Goal: Navigation & Orientation: Find specific page/section

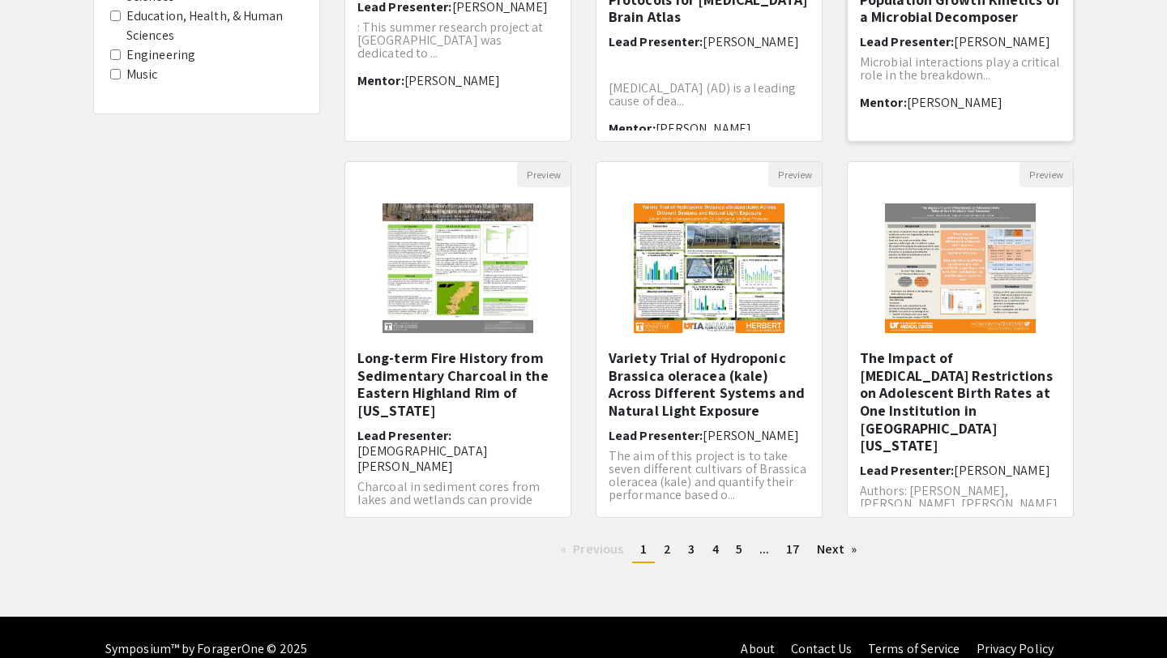
scroll to position [390, 0]
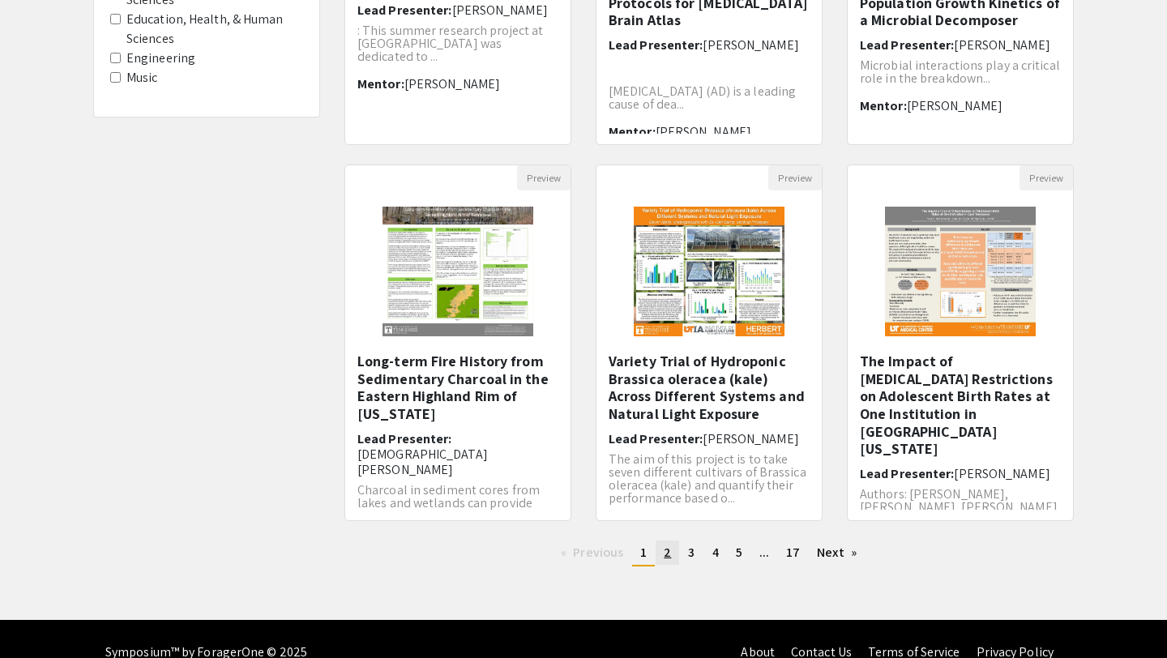
click at [666, 547] on span "2" at bounding box center [667, 552] width 7 height 17
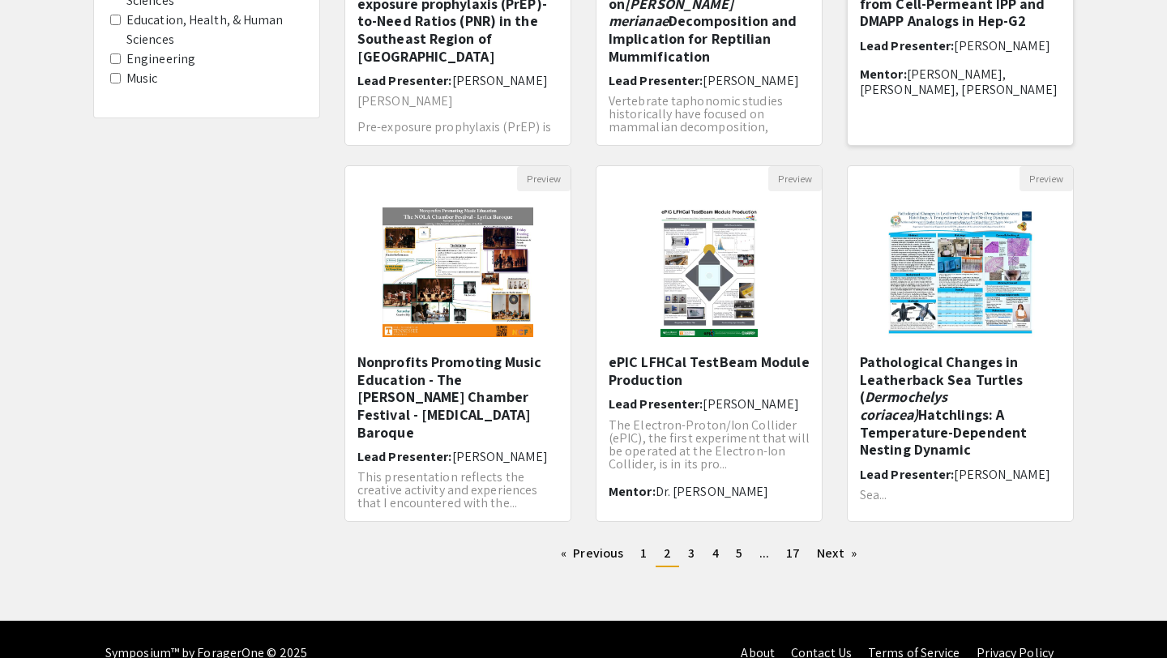
scroll to position [417, 0]
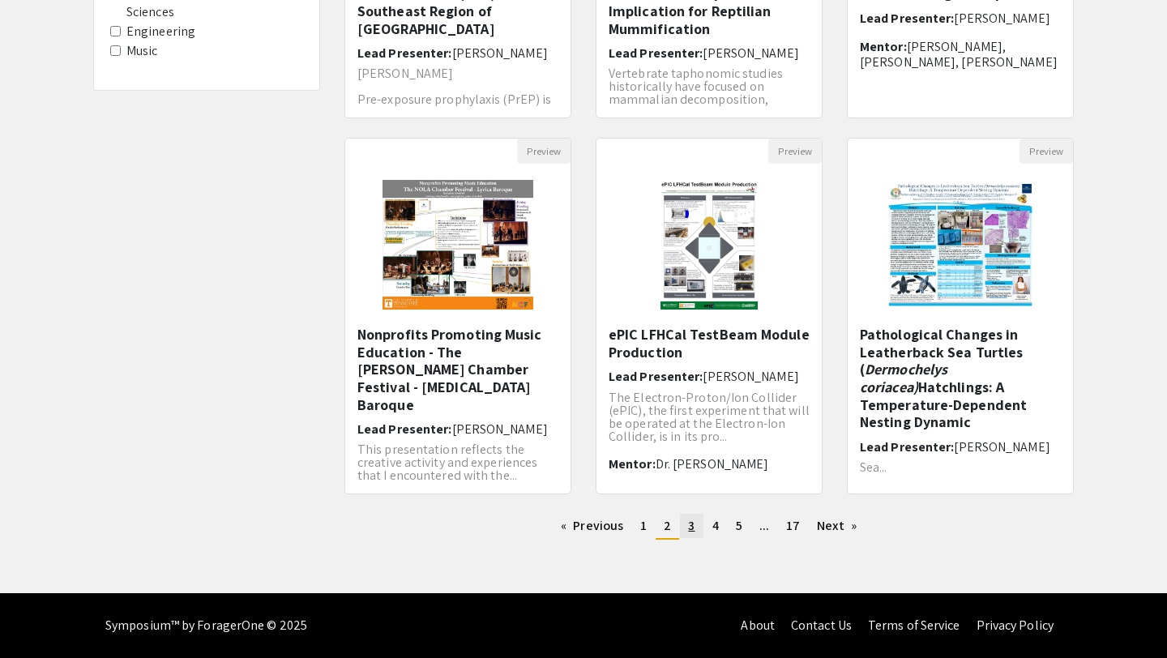
click at [699, 528] on link "page 3" at bounding box center [691, 526] width 23 height 24
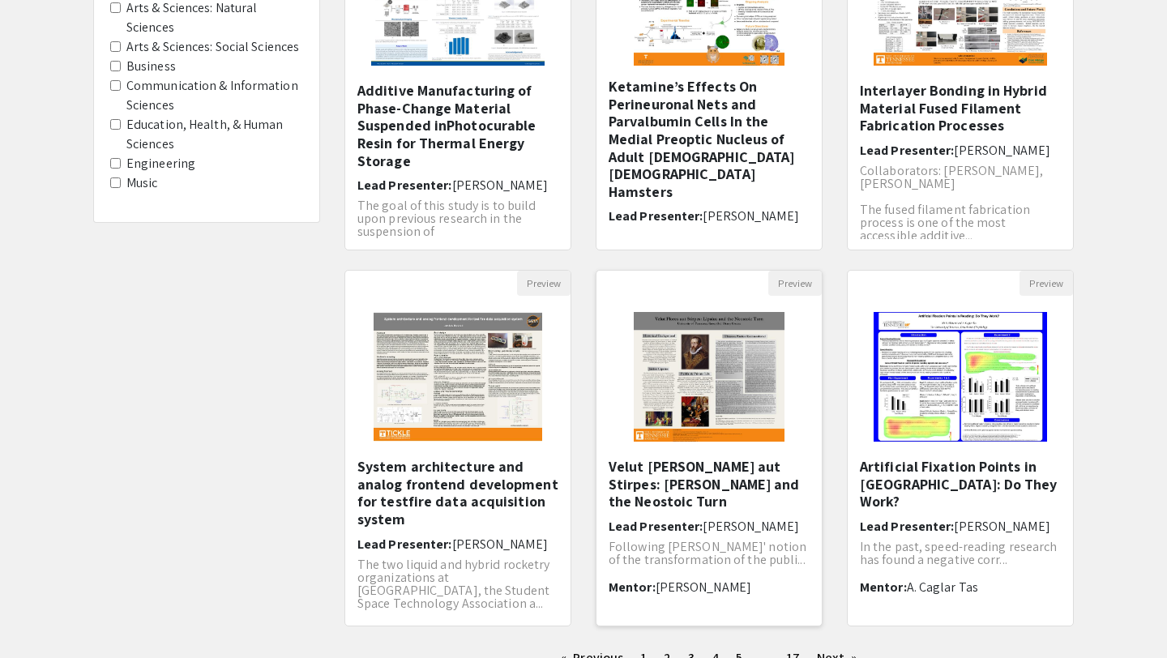
scroll to position [417, 0]
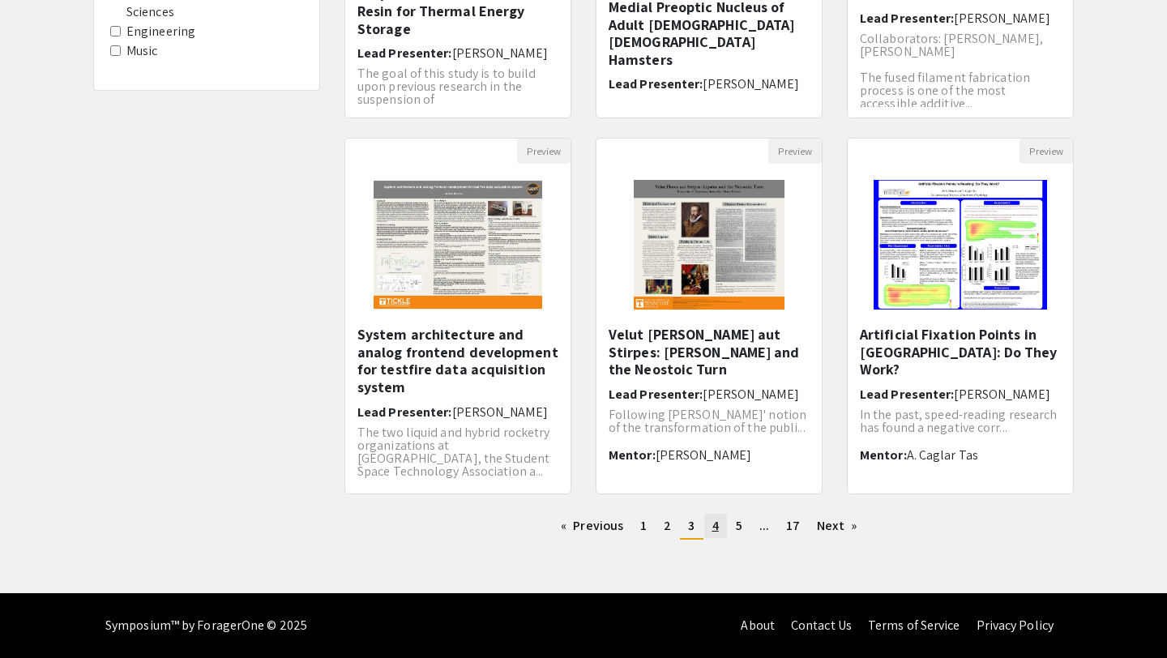
click at [715, 521] on span "4" at bounding box center [715, 525] width 6 height 17
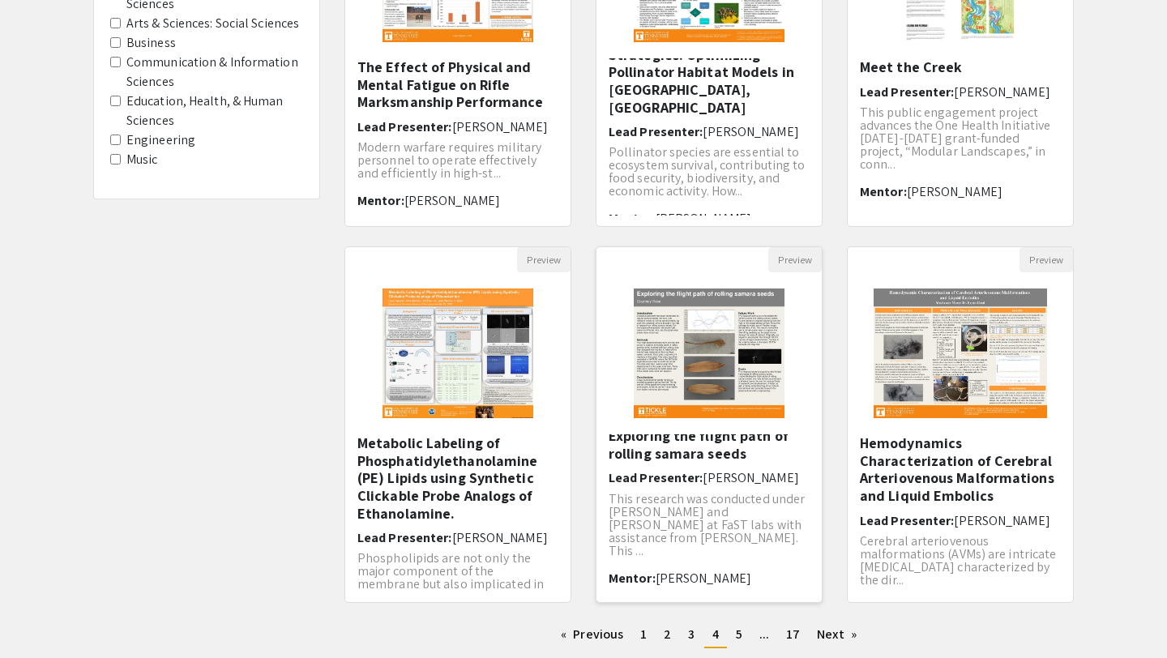
scroll to position [417, 0]
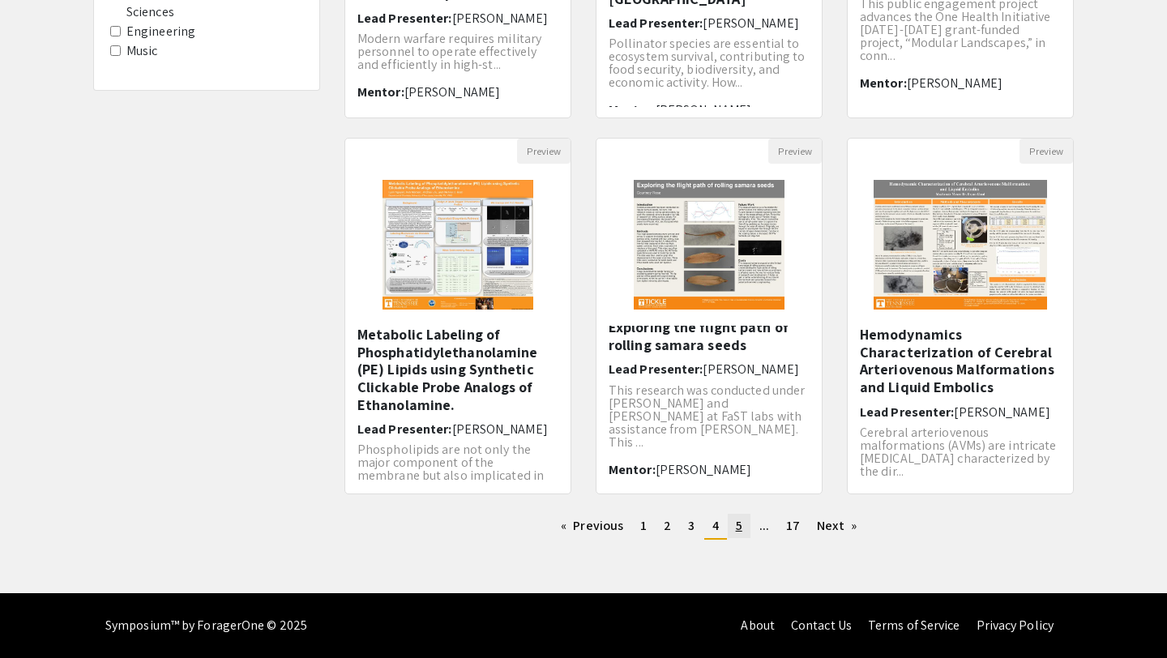
click at [740, 525] on span "5" at bounding box center [739, 525] width 6 height 17
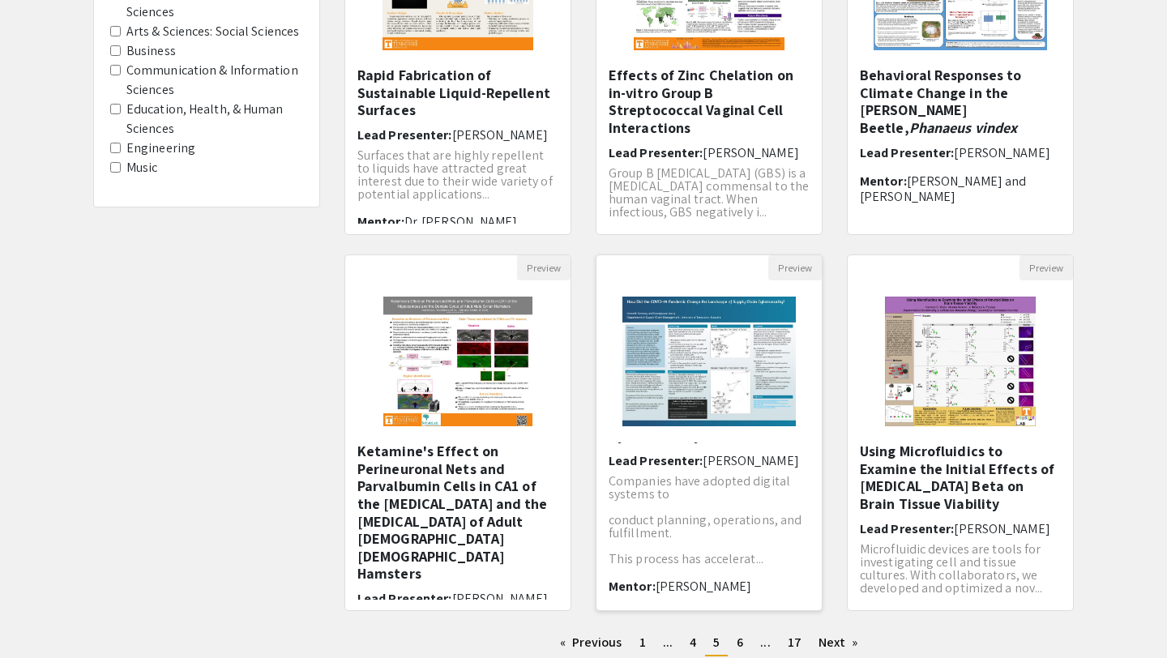
scroll to position [69, 0]
click at [739, 643] on span "6" at bounding box center [740, 642] width 6 height 17
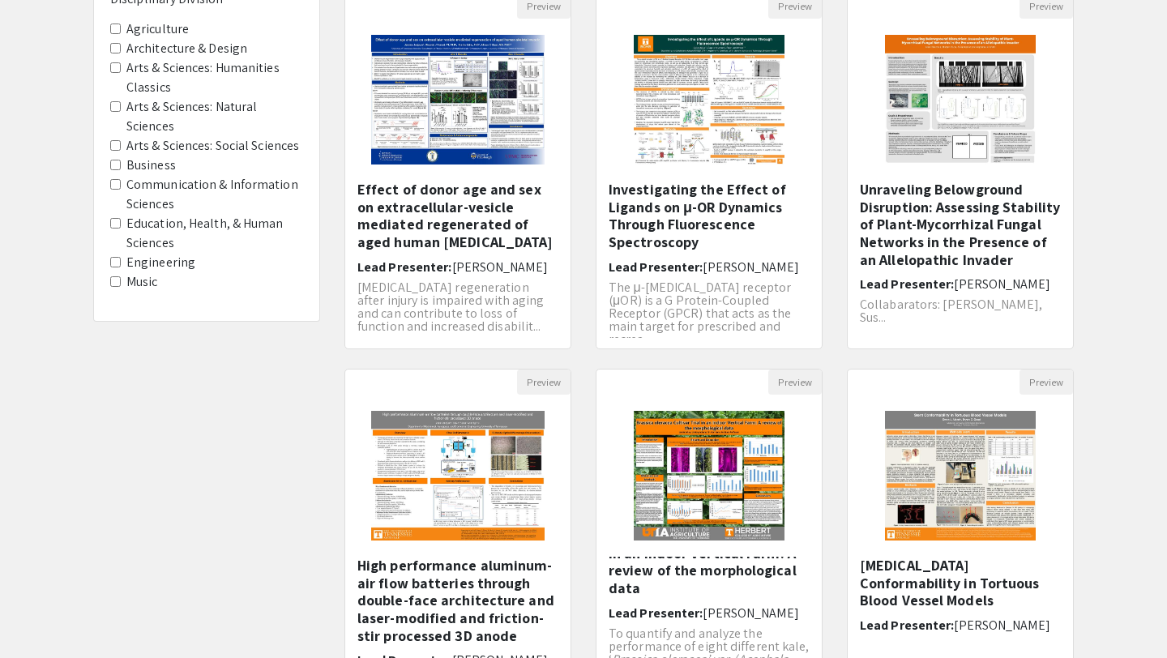
scroll to position [417, 0]
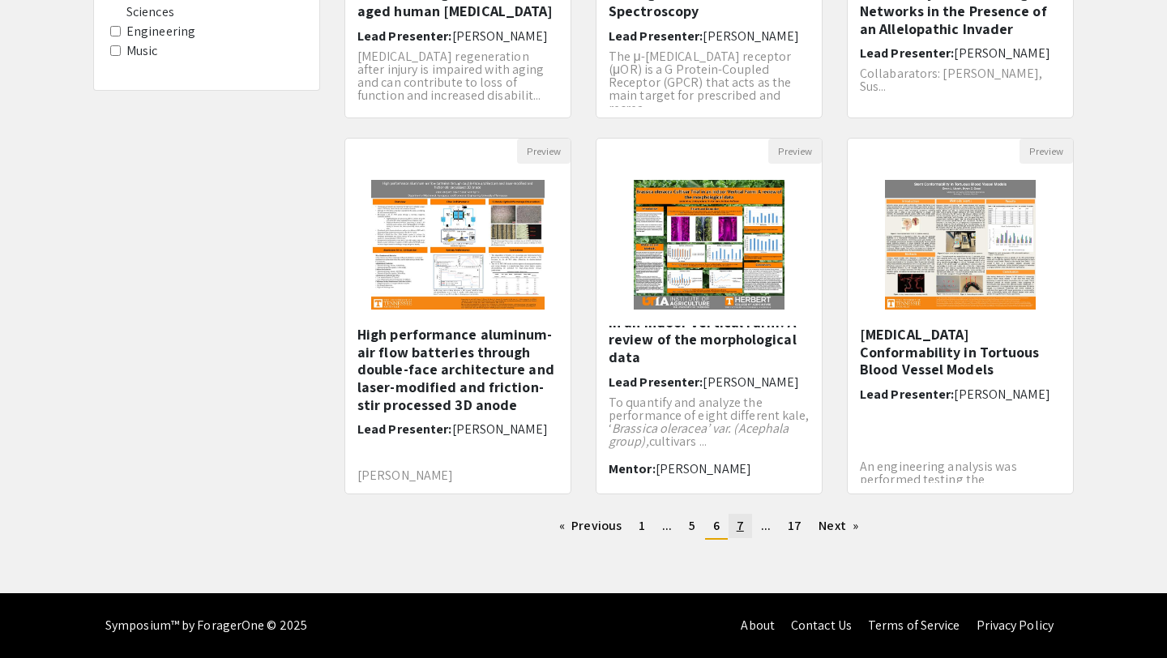
click at [746, 528] on link "page 7" at bounding box center [741, 526] width 24 height 24
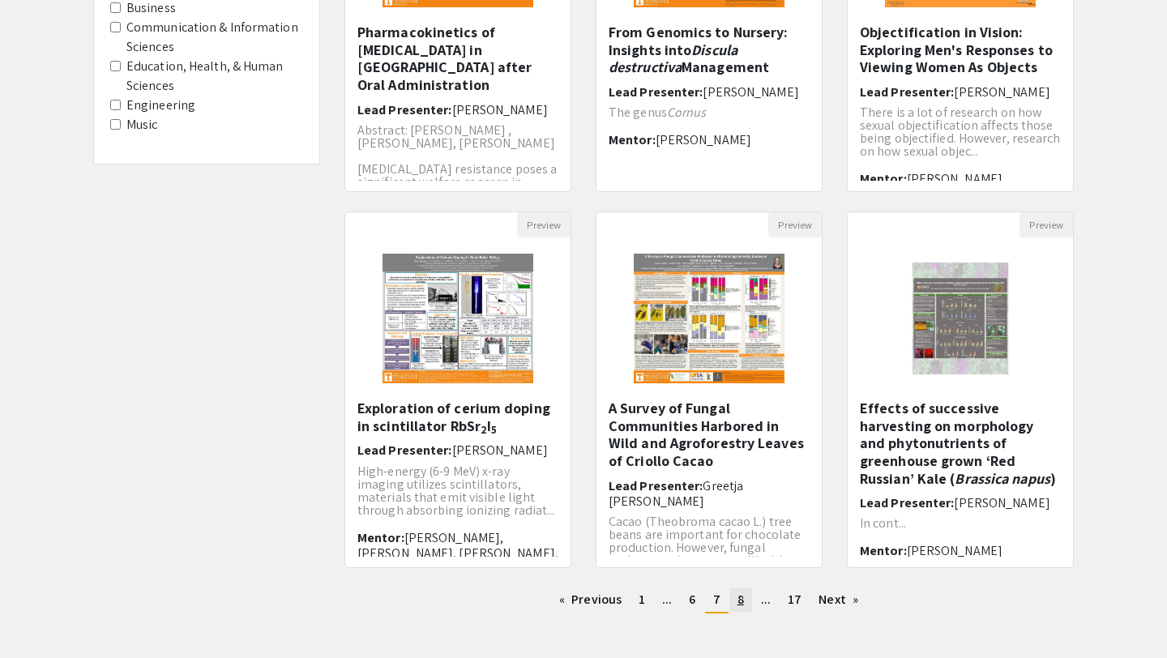
scroll to position [417, 0]
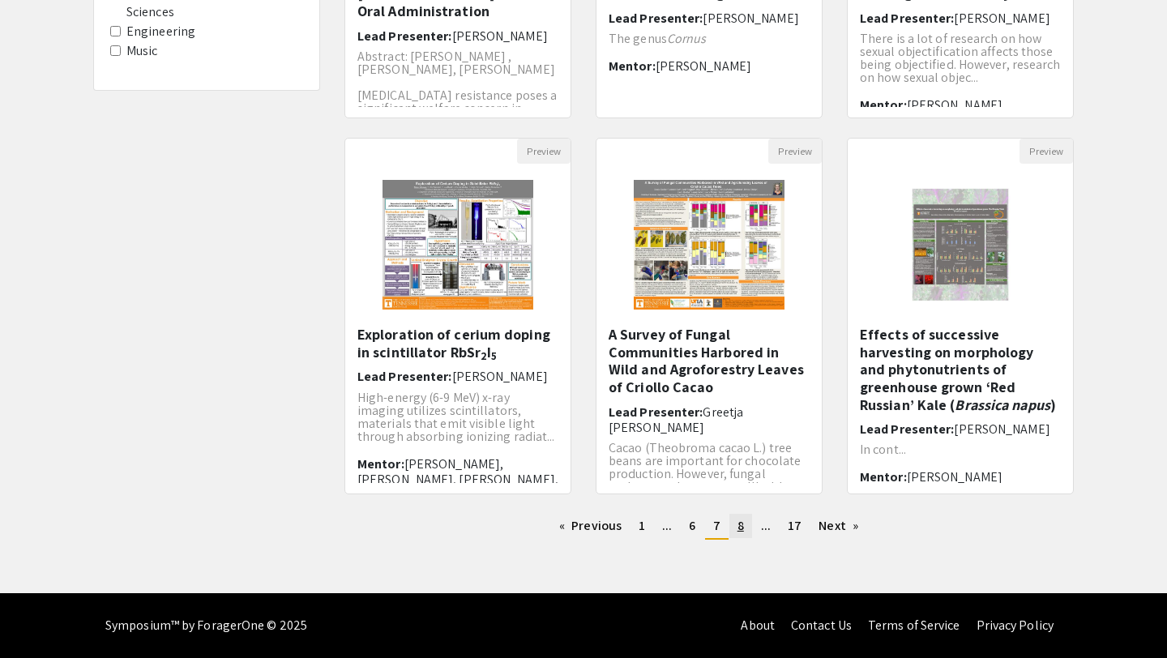
click at [742, 529] on span "8" at bounding box center [740, 525] width 6 height 17
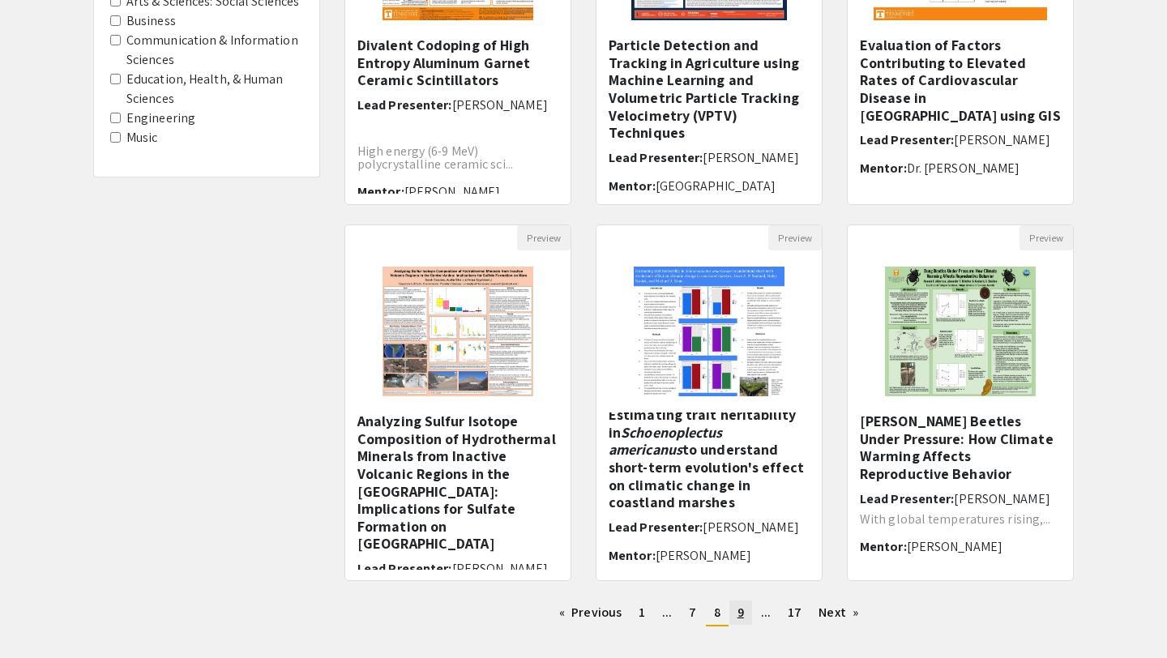
scroll to position [417, 0]
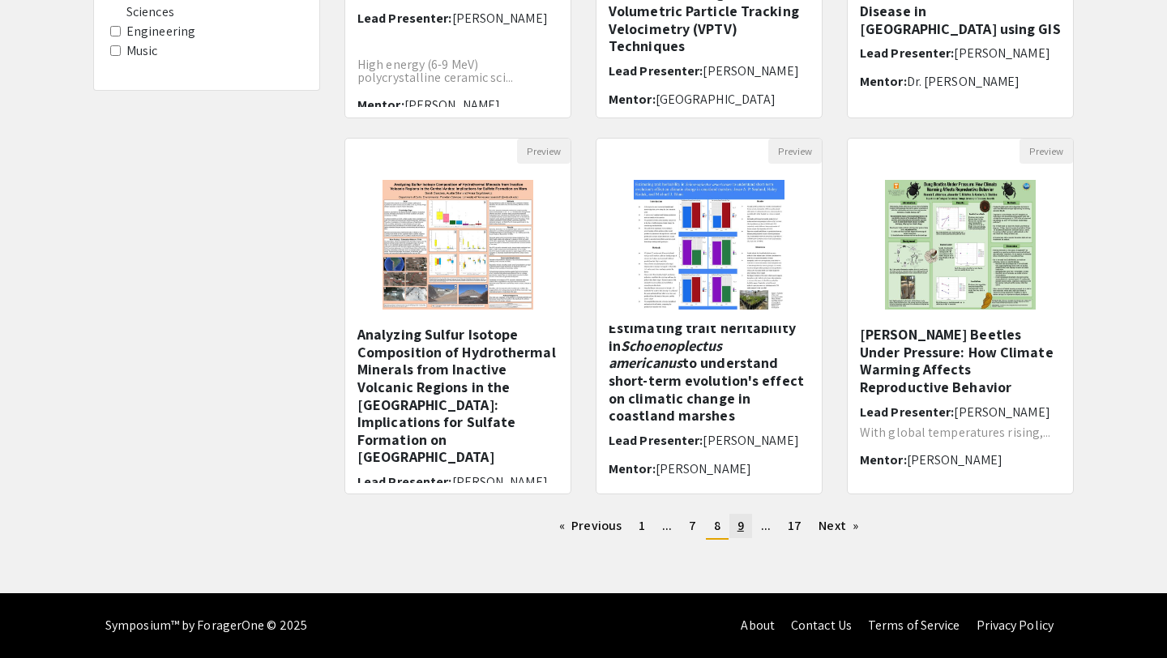
click at [743, 528] on link "page 9" at bounding box center [740, 526] width 23 height 24
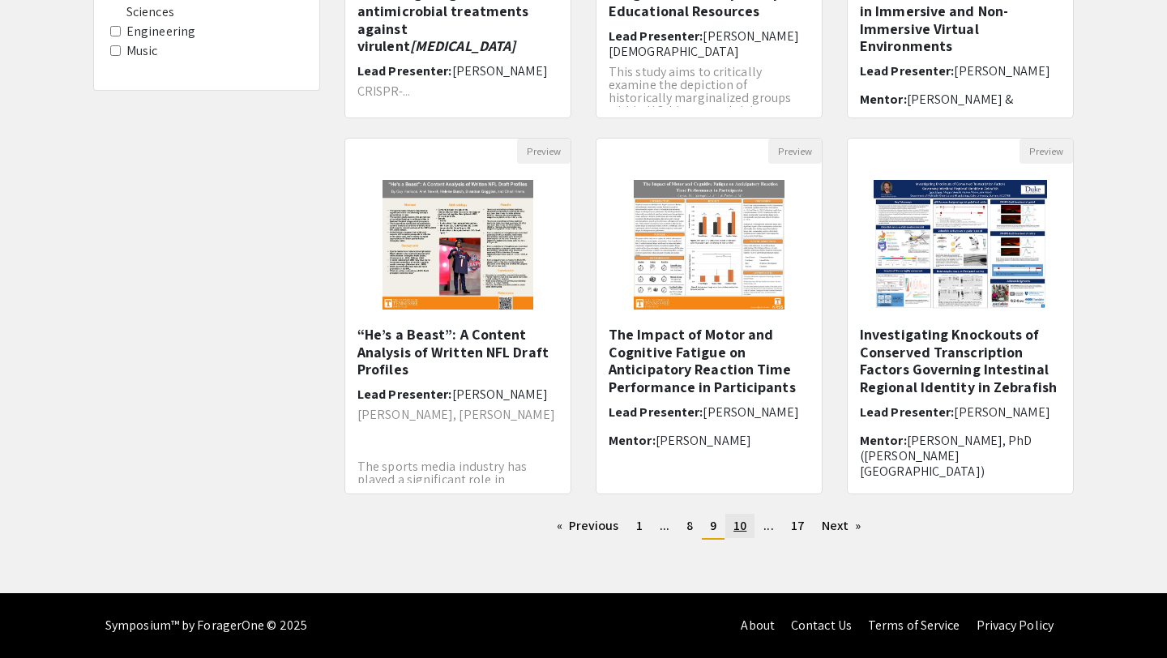
click at [742, 528] on span "10" at bounding box center [739, 525] width 13 height 17
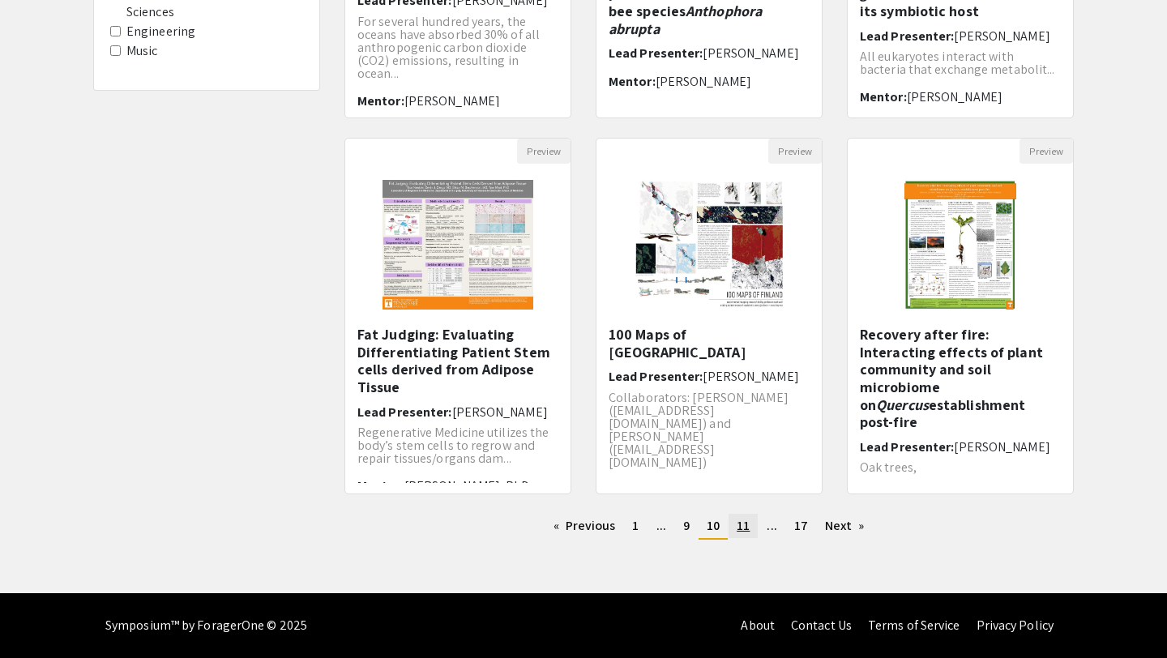
click at [737, 528] on span "11" at bounding box center [743, 525] width 13 height 17
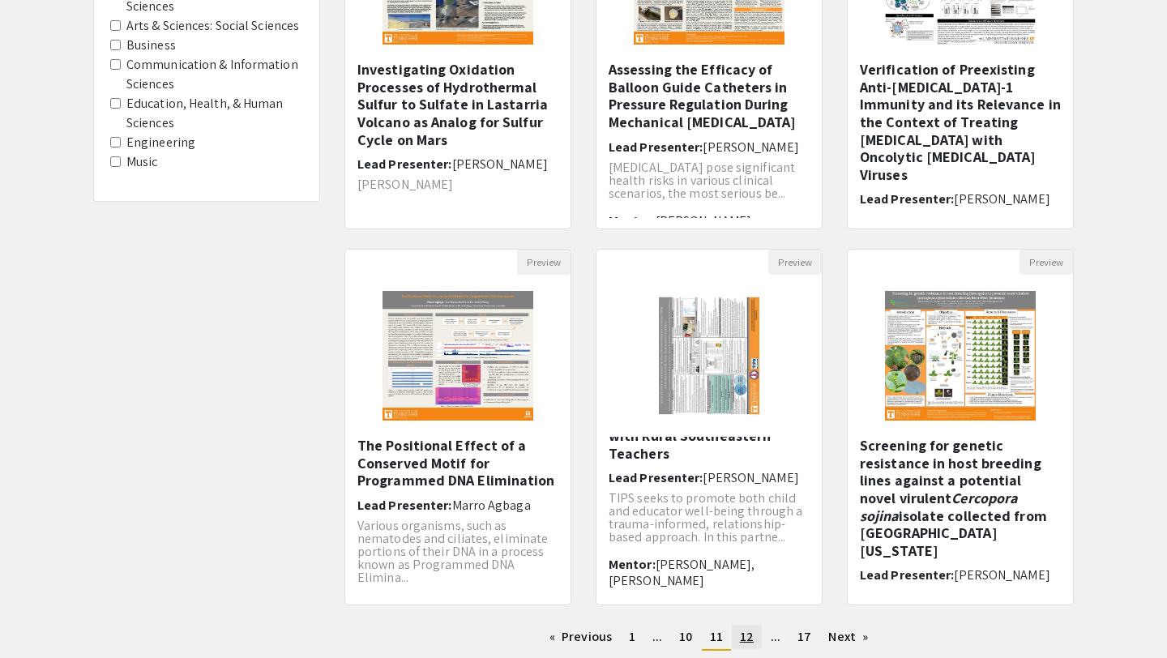
click at [744, 632] on span "12" at bounding box center [747, 636] width 14 height 17
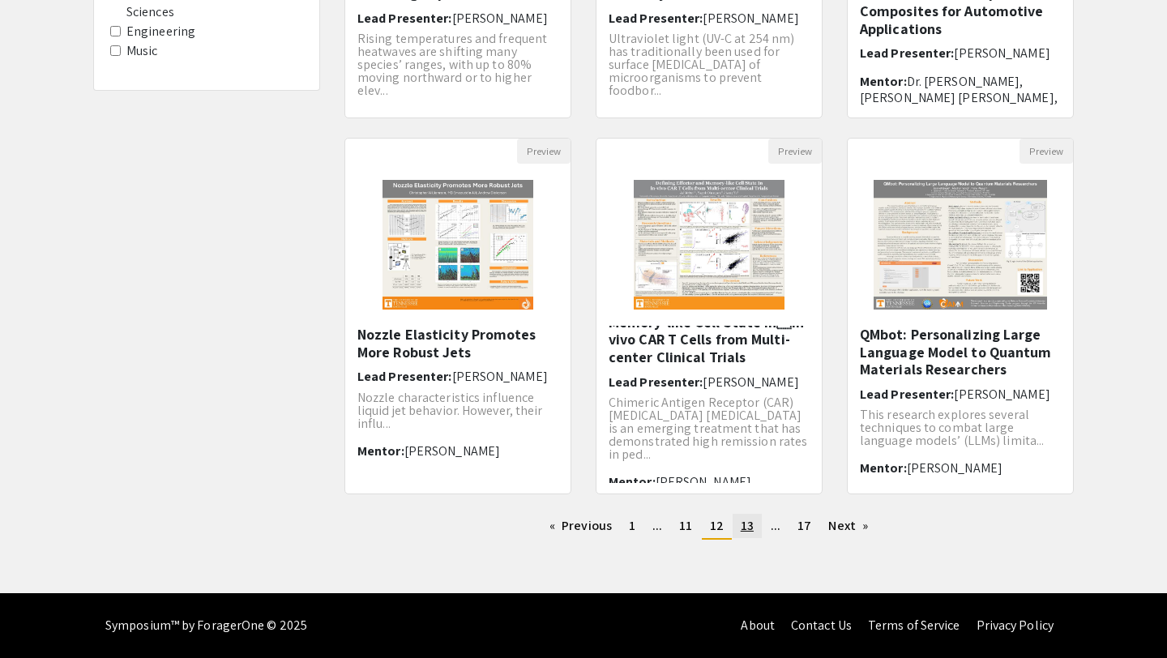
click at [752, 528] on link "page 13" at bounding box center [747, 526] width 29 height 24
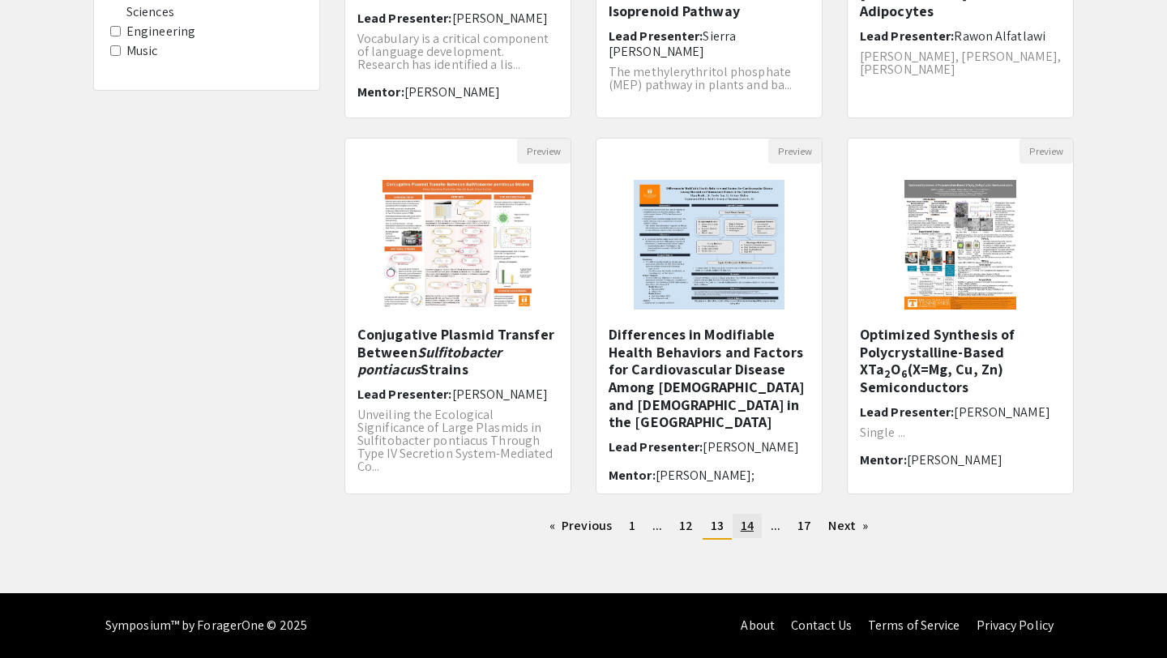
click at [757, 530] on link "page 14" at bounding box center [747, 526] width 29 height 24
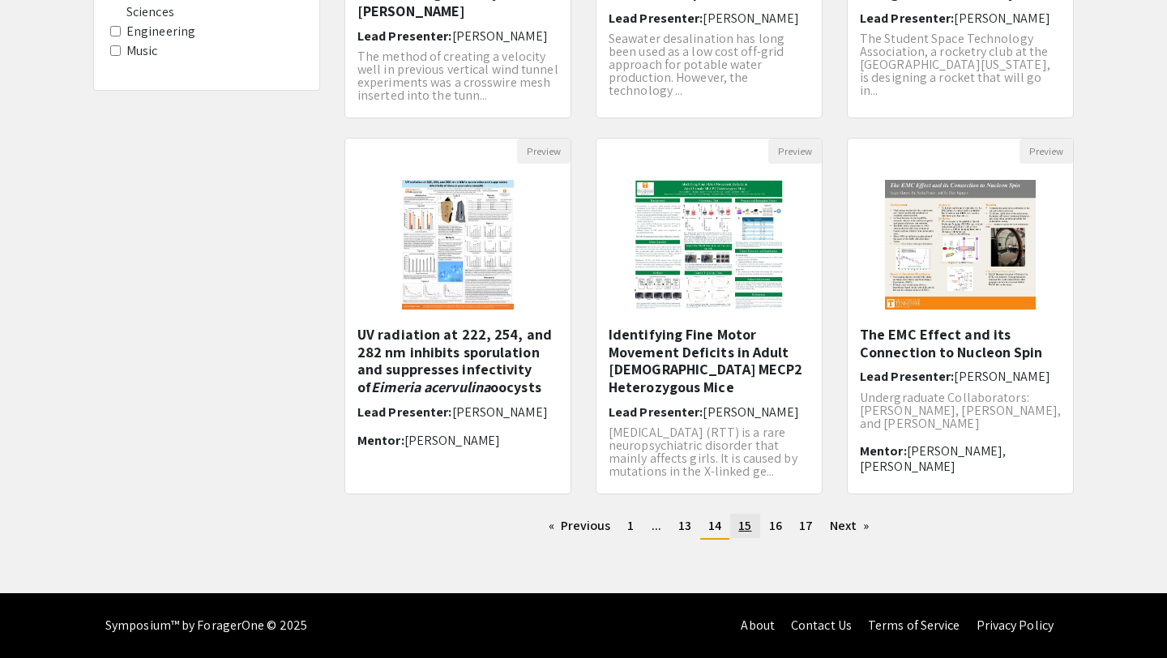
click at [750, 528] on span "15" at bounding box center [744, 525] width 13 height 17
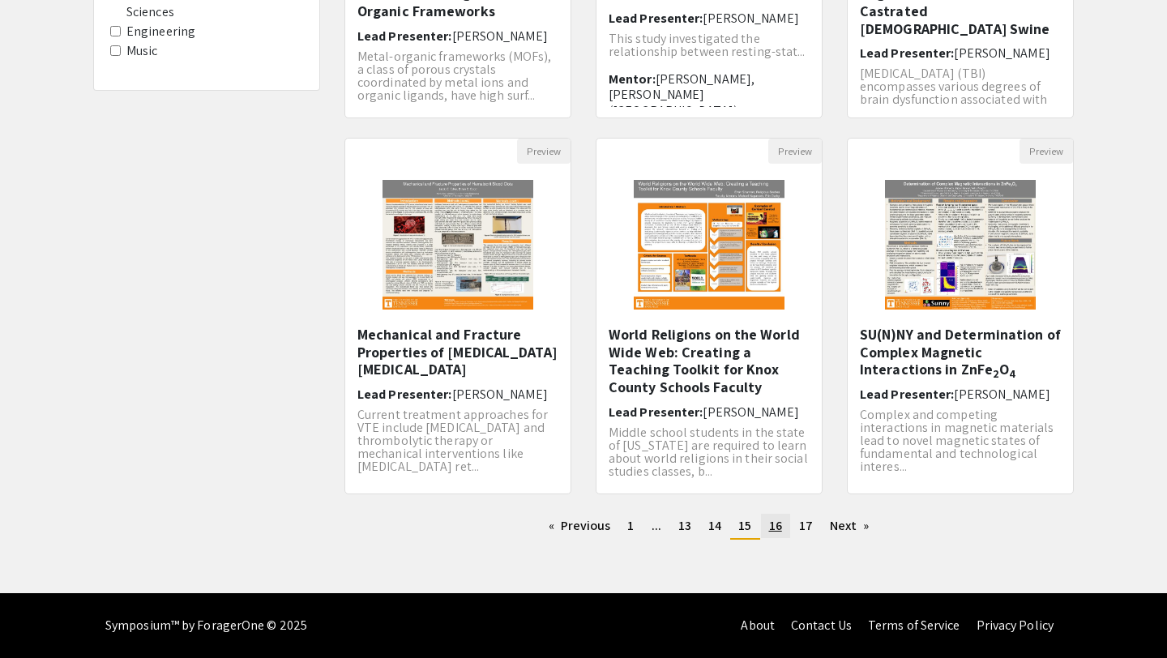
click at [767, 526] on link "page 16" at bounding box center [775, 526] width 29 height 24
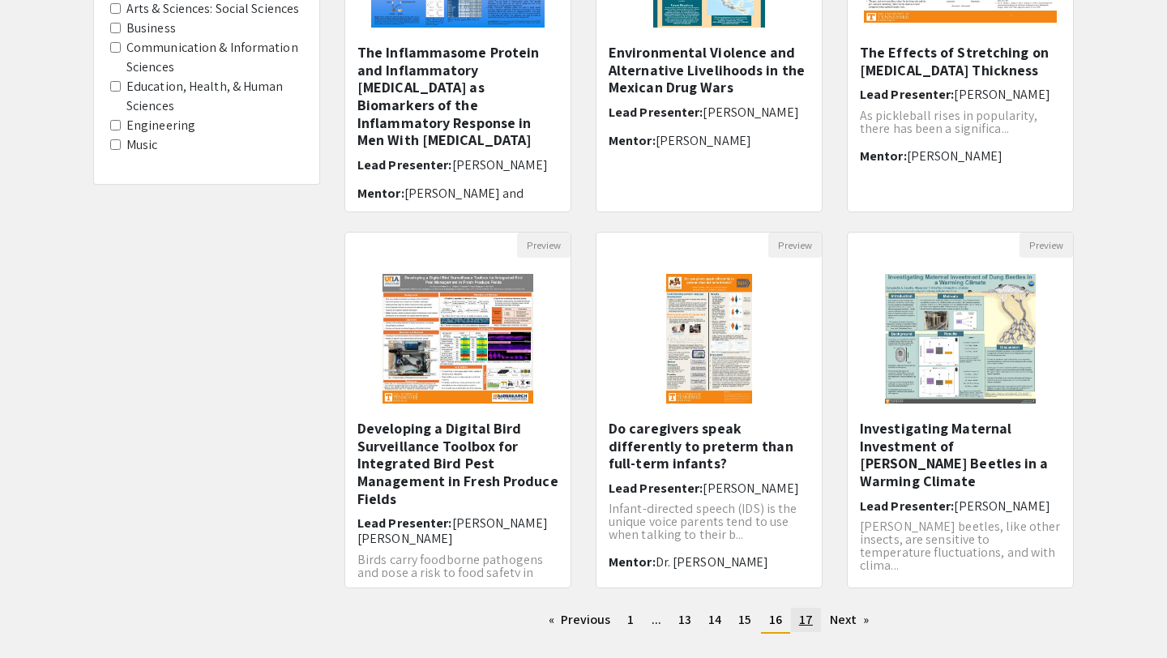
click at [801, 622] on span "17" at bounding box center [806, 619] width 14 height 17
